Goal: Information Seeking & Learning: Understand process/instructions

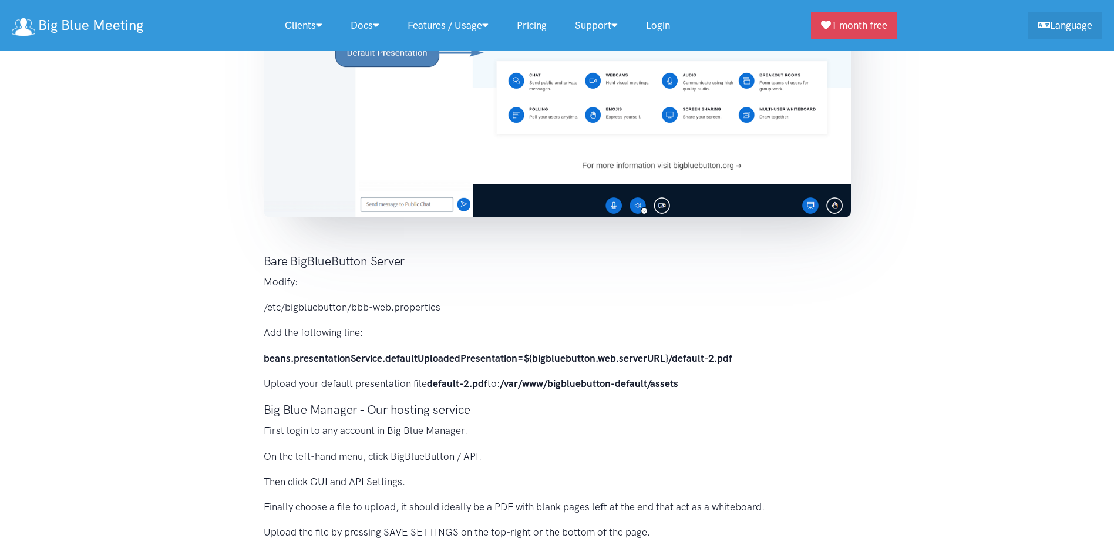
scroll to position [411, 0]
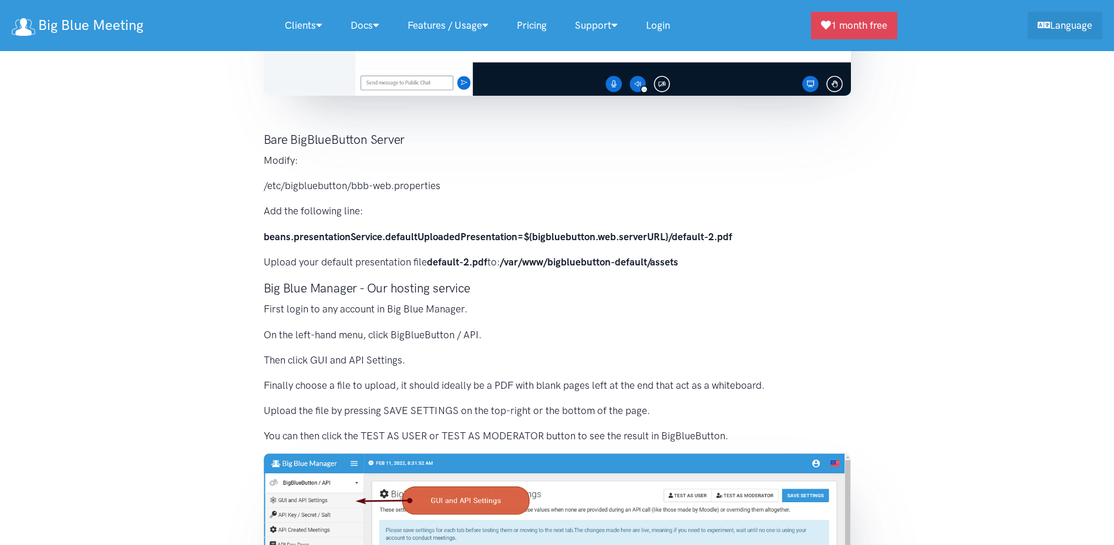
click at [294, 184] on p "/etc/bigbluebutton/bbb-web.properties" at bounding box center [557, 186] width 587 height 16
drag, startPoint x: 294, startPoint y: 184, endPoint x: 301, endPoint y: 195, distance: 12.4
click at [301, 195] on div "The default presentation is loaded by default in BigBlueButton. It makes up the…" at bounding box center [557, 251] width 611 height 1000
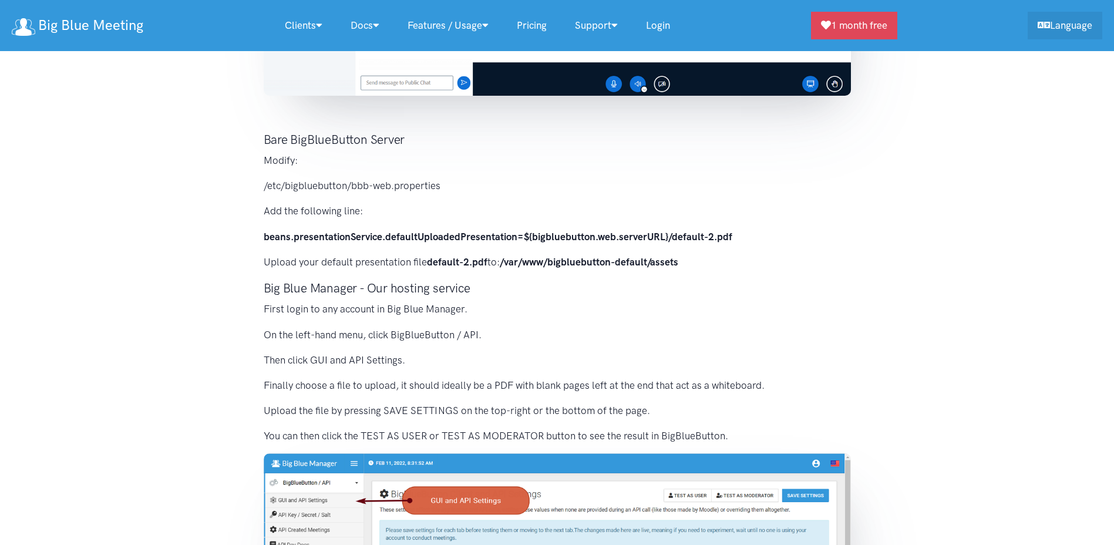
click at [315, 239] on strong "beans.presentationService.defaultUploadedPresentation=${bigbluebutton.web.serve…" at bounding box center [498, 237] width 468 height 12
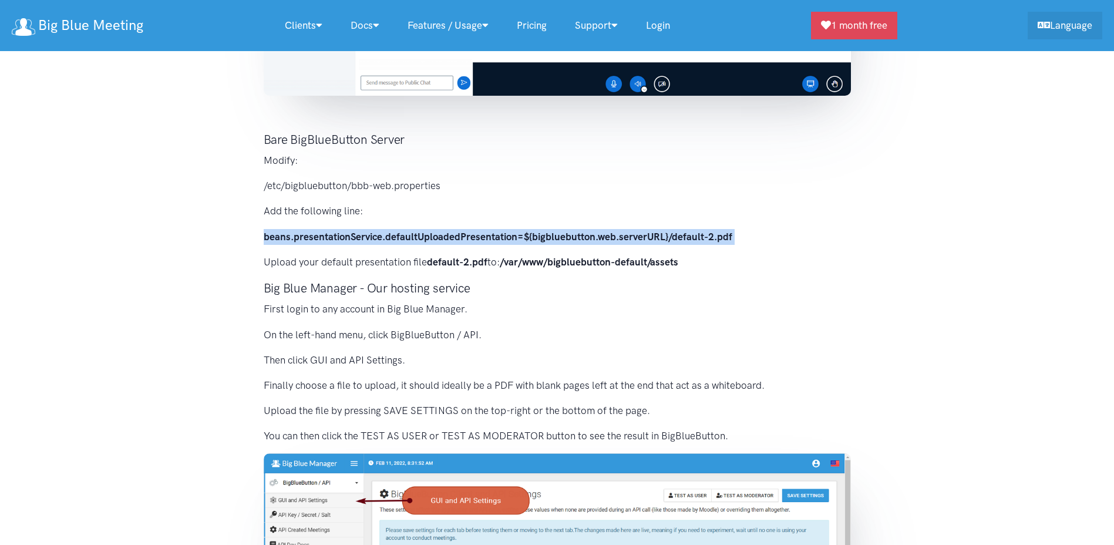
click at [315, 239] on strong "beans.presentationService.defaultUploadedPresentation=${bigbluebutton.web.serve…" at bounding box center [498, 237] width 468 height 12
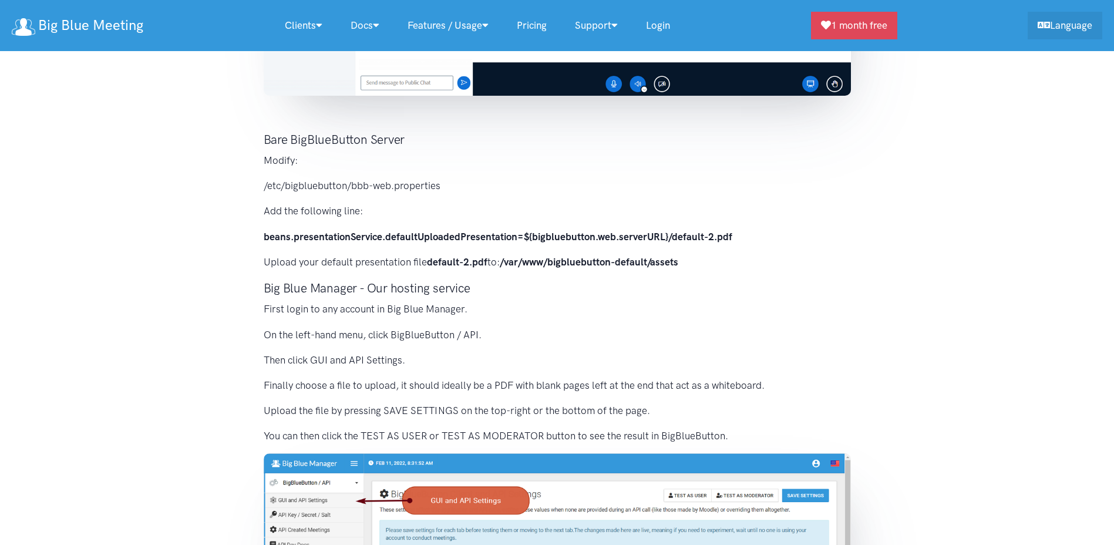
drag, startPoint x: 315, startPoint y: 239, endPoint x: 315, endPoint y: 258, distance: 18.8
click at [315, 258] on p "Upload your default presentation file default-2.pdf to: /var/www/bigbluebutton-…" at bounding box center [557, 262] width 587 height 16
click at [305, 187] on p "/etc/bigbluebutton/bbb-web.properties" at bounding box center [557, 186] width 587 height 16
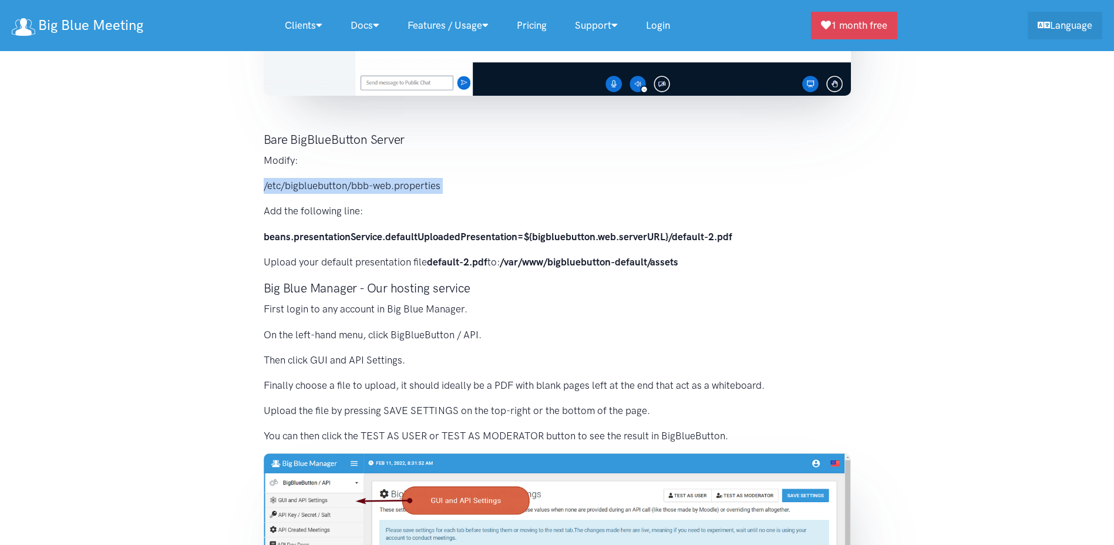
copy div "/etc/bigbluebutton/bbb-web.properties"
click at [309, 200] on div "The default presentation is loaded by default in BigBlueButton. It makes up the…" at bounding box center [557, 251] width 611 height 1000
drag, startPoint x: 502, startPoint y: 262, endPoint x: 683, endPoint y: 258, distance: 181.4
click at [683, 258] on p "Upload your default presentation file default-2.pdf to: /var/www/bigbluebutton-…" at bounding box center [557, 262] width 587 height 16
copy p "/var/www/bigbluebutton-default/assets"
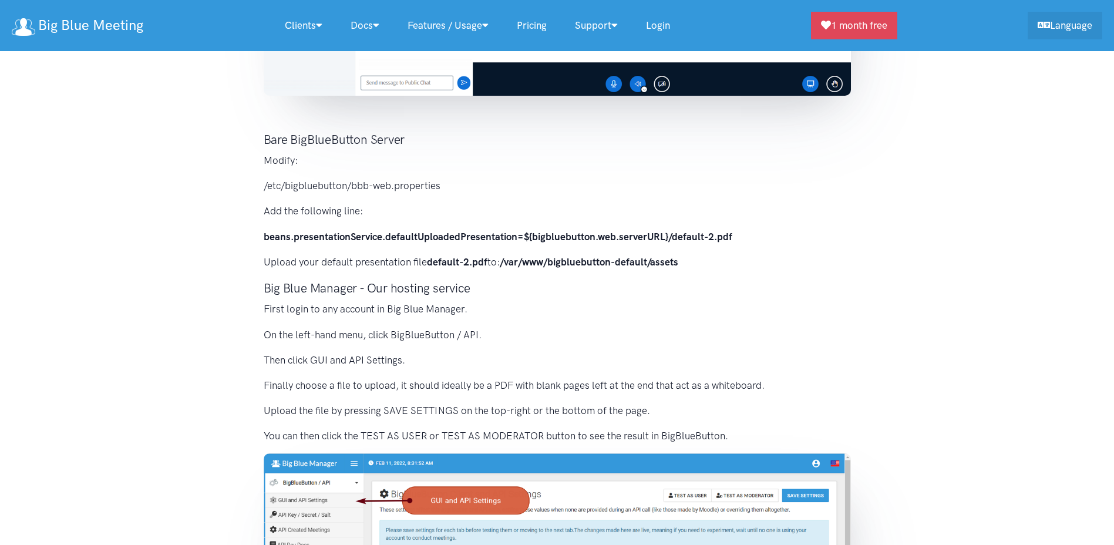
click at [113, 213] on section "The default presentation is loaded by default in BigBlueButton. It makes up the…" at bounding box center [557, 242] width 1114 height 1038
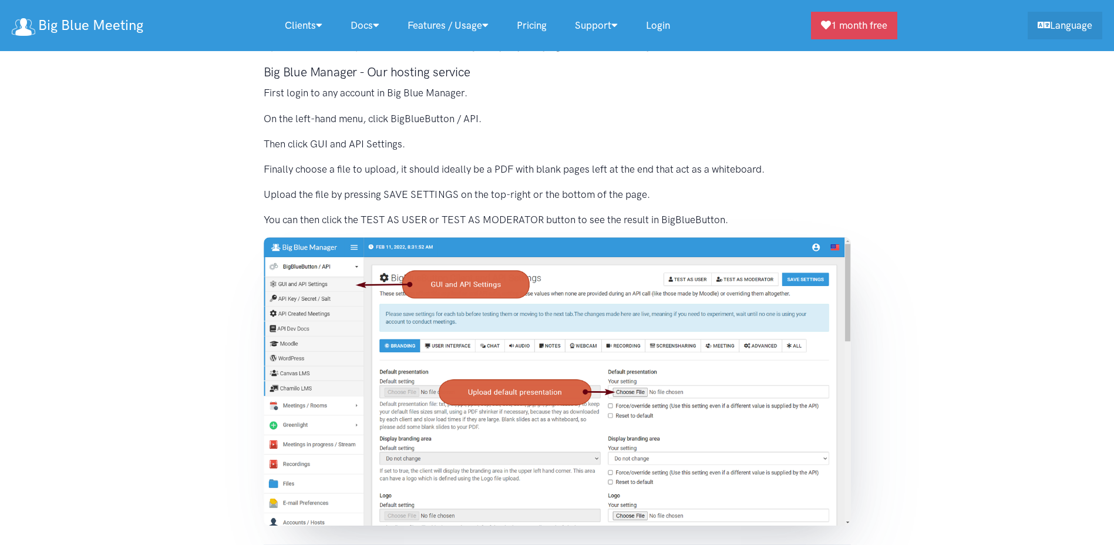
scroll to position [646, 0]
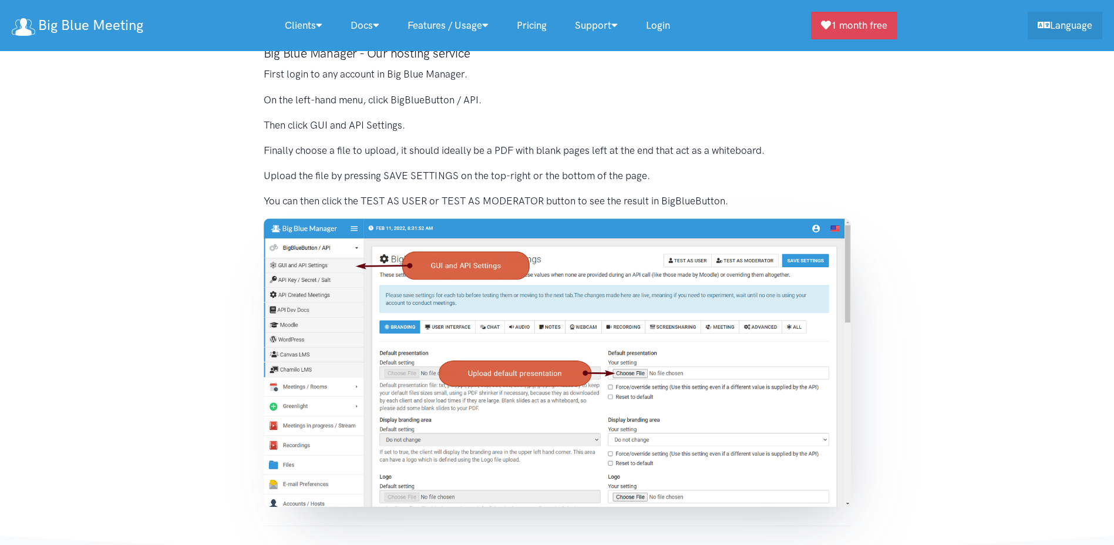
drag, startPoint x: 216, startPoint y: 274, endPoint x: 204, endPoint y: 275, distance: 11.8
drag, startPoint x: 204, startPoint y: 275, endPoint x: 161, endPoint y: 268, distance: 44.0
click at [161, 268] on section "The default presentation is loaded by default in BigBlueButton. It makes up the…" at bounding box center [557, 7] width 1114 height 1038
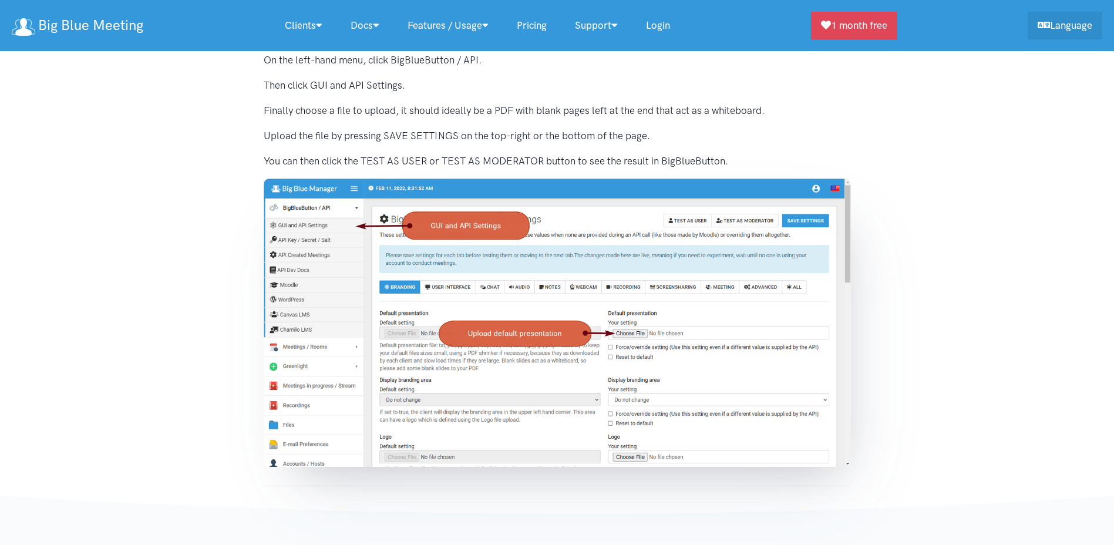
scroll to position [704, 0]
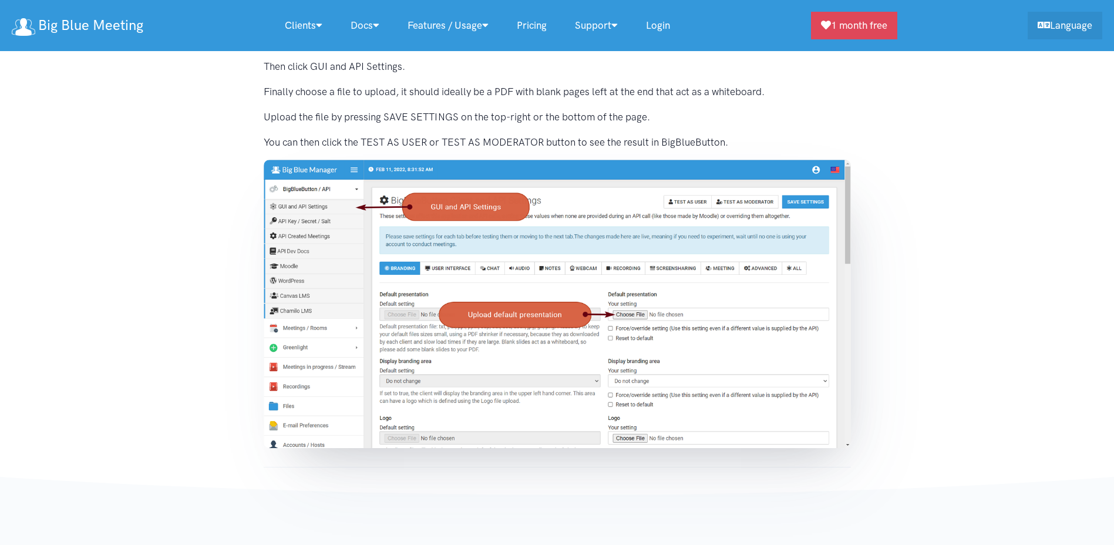
drag, startPoint x: 176, startPoint y: 286, endPoint x: 192, endPoint y: 299, distance: 20.9
drag, startPoint x: 192, startPoint y: 299, endPoint x: 141, endPoint y: 272, distance: 57.8
drag, startPoint x: 185, startPoint y: 271, endPoint x: 183, endPoint y: 263, distance: 8.5
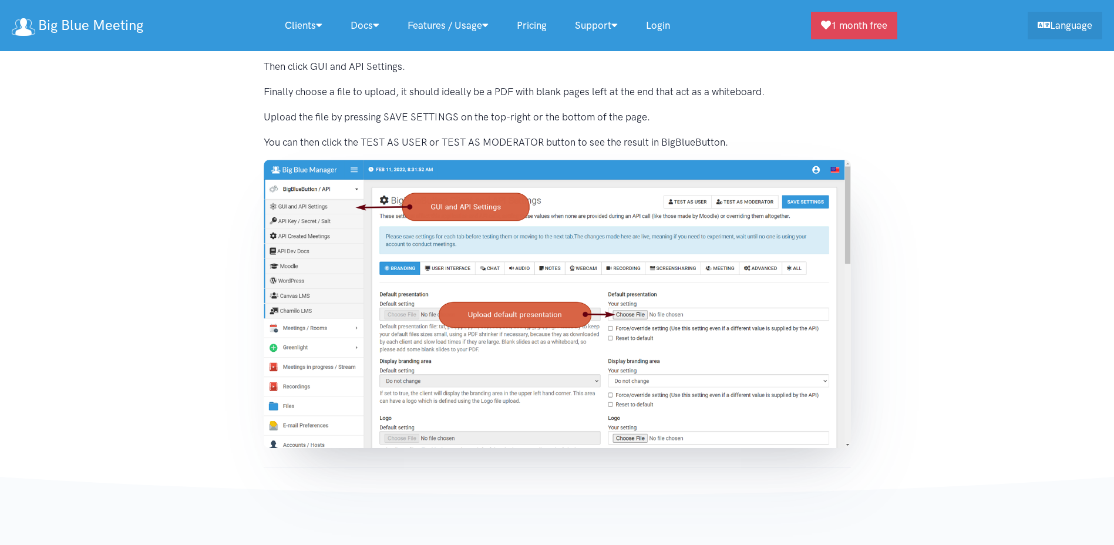
drag, startPoint x: 204, startPoint y: 278, endPoint x: 187, endPoint y: 267, distance: 20.4
drag, startPoint x: 187, startPoint y: 267, endPoint x: 174, endPoint y: 248, distance: 23.1
drag, startPoint x: 211, startPoint y: 275, endPoint x: 200, endPoint y: 265, distance: 15.0
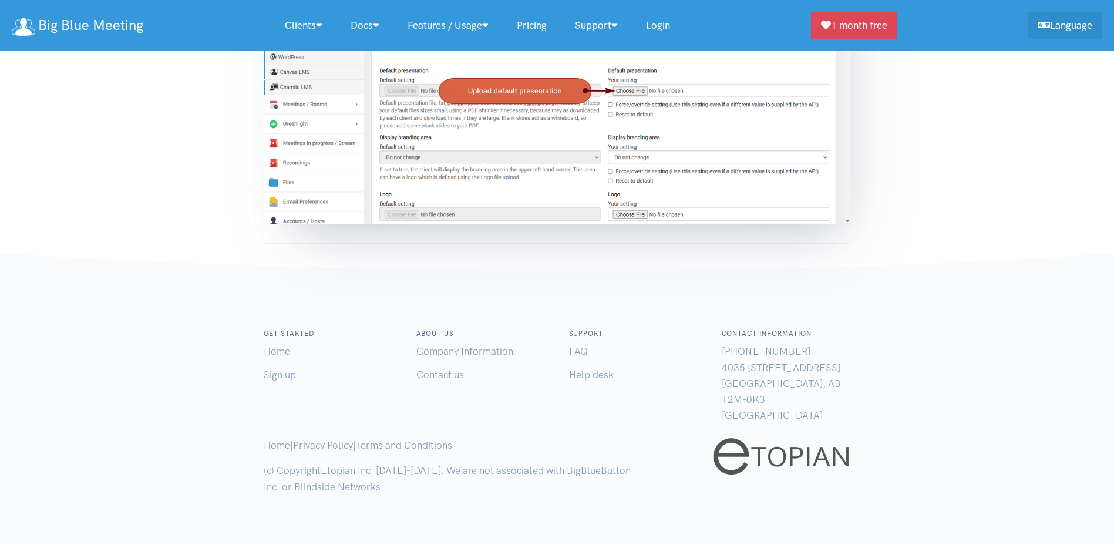
drag, startPoint x: 200, startPoint y: 265, endPoint x: 193, endPoint y: 263, distance: 7.3
drag, startPoint x: 193, startPoint y: 263, endPoint x: 175, endPoint y: 245, distance: 24.9
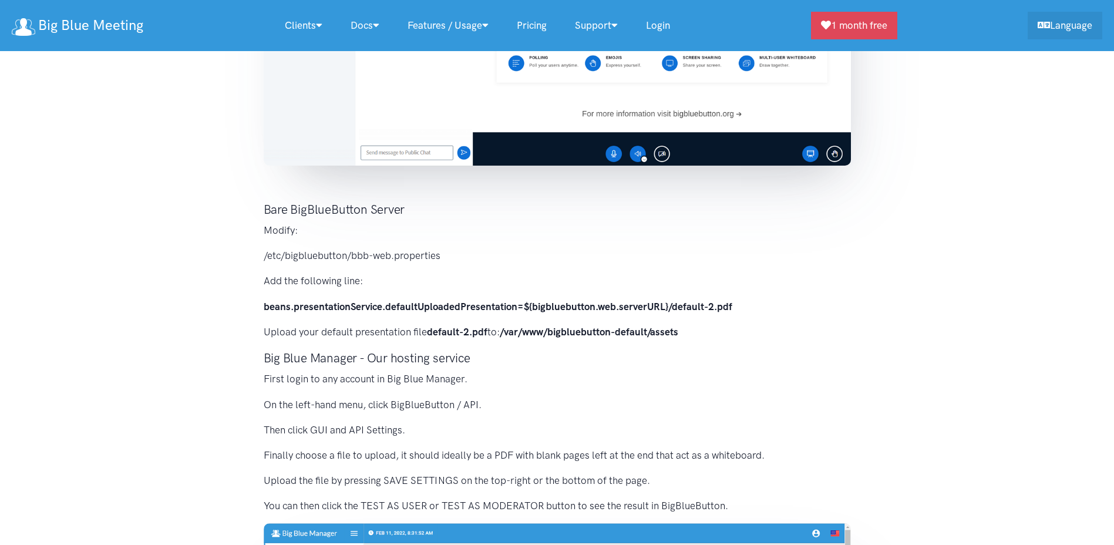
drag, startPoint x: 174, startPoint y: 245, endPoint x: 197, endPoint y: 259, distance: 26.9
drag, startPoint x: 197, startPoint y: 259, endPoint x: 164, endPoint y: 230, distance: 44.5
click at [164, 230] on section "The default presentation is loaded by default in BigBlueButton. It makes up the…" at bounding box center [557, 312] width 1114 height 1038
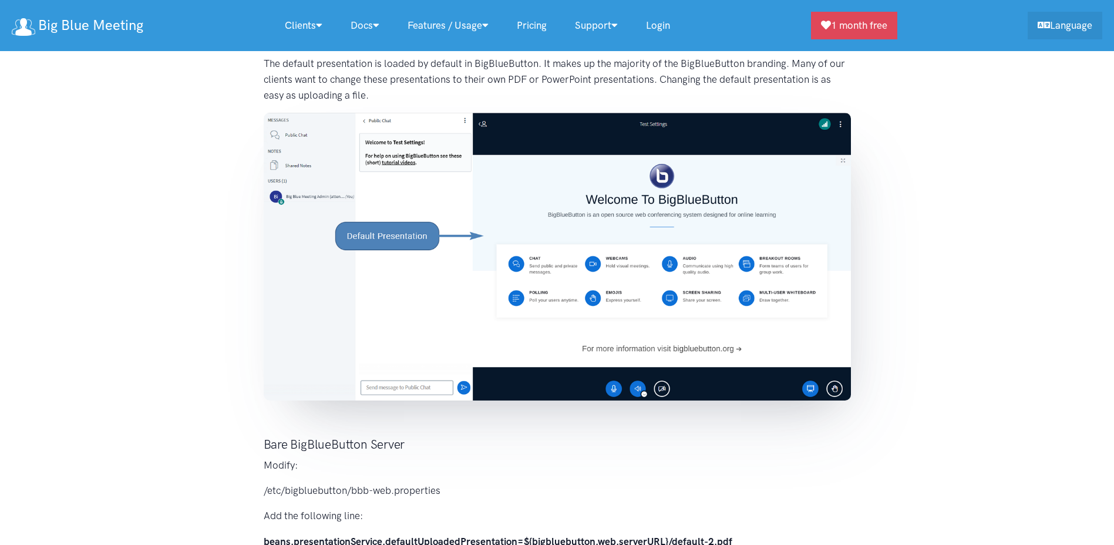
click at [536, 211] on img at bounding box center [557, 257] width 587 height 288
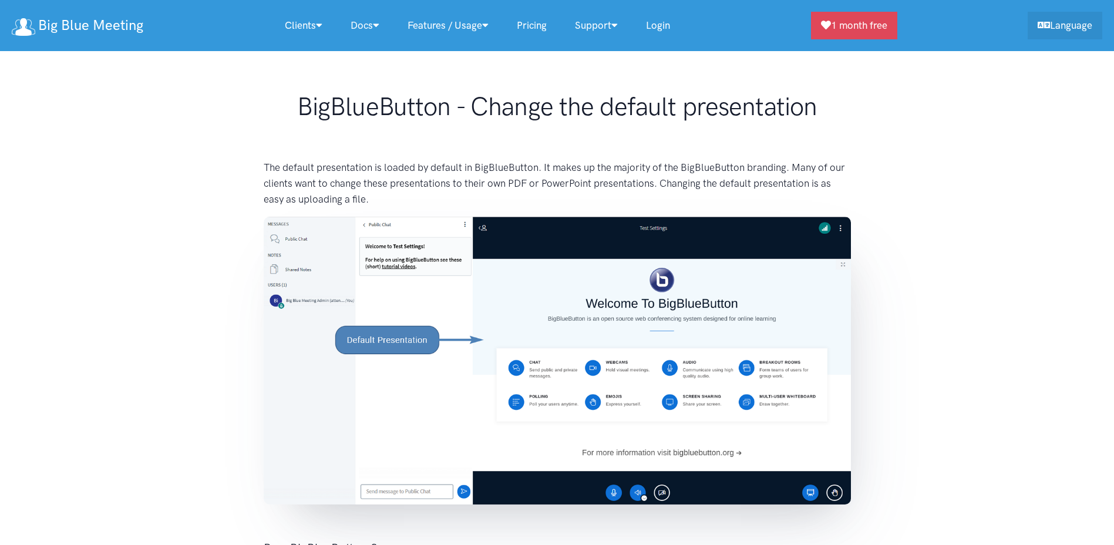
scroll to position [0, 0]
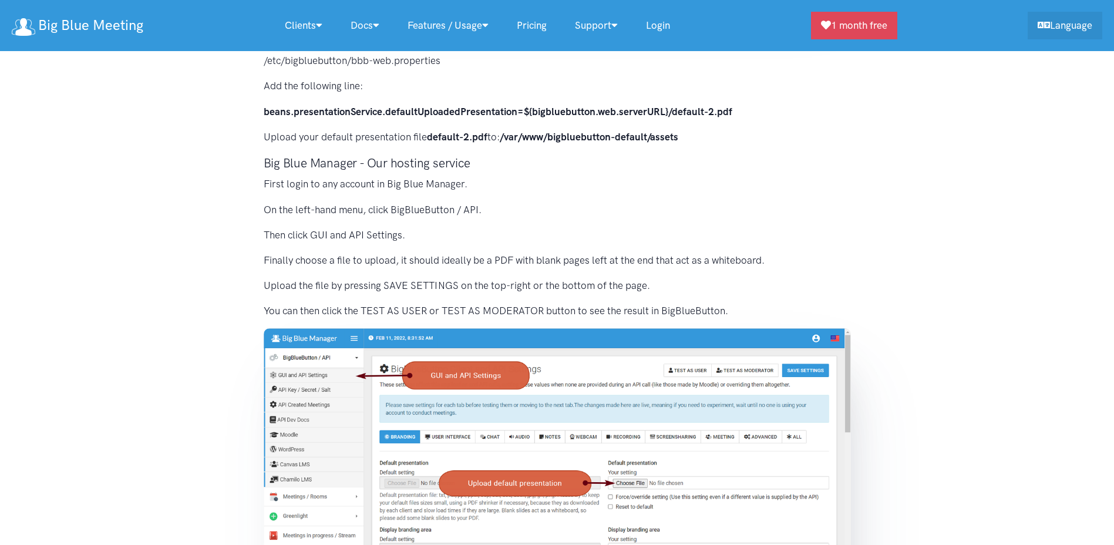
scroll to position [528, 0]
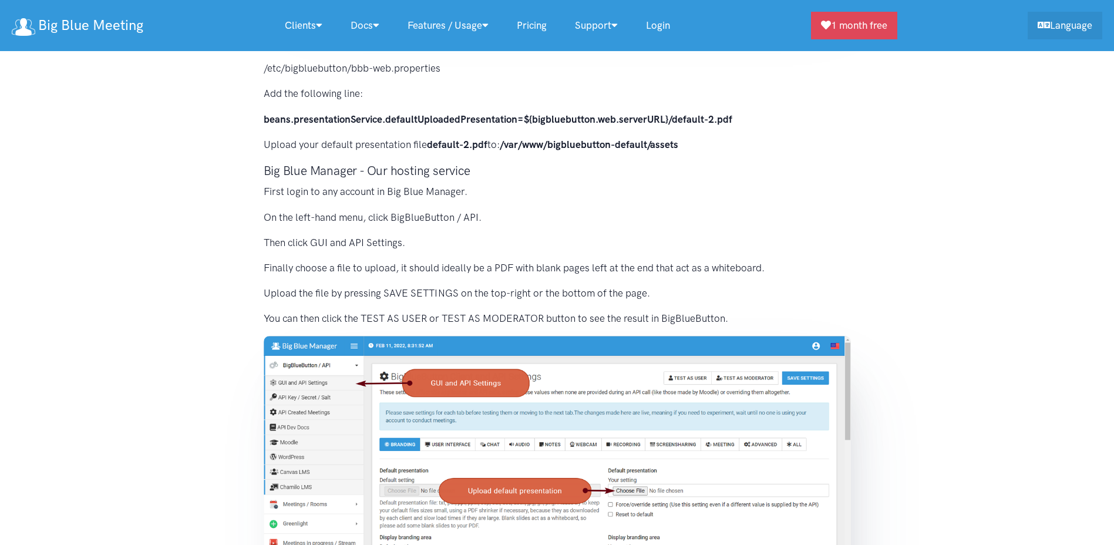
drag, startPoint x: 222, startPoint y: 232, endPoint x: 199, endPoint y: 204, distance: 35.9
click at [199, 204] on section "The default presentation is loaded by default in BigBlueButton. It makes up the…" at bounding box center [557, 124] width 1114 height 1038
